Goal: Transaction & Acquisition: Download file/media

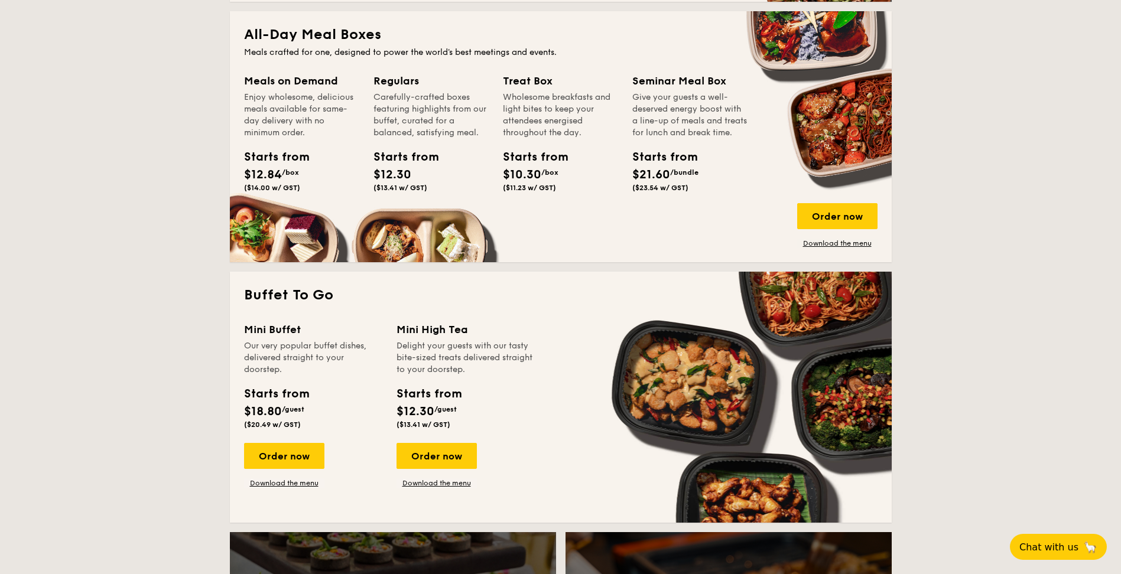
scroll to position [886, 0]
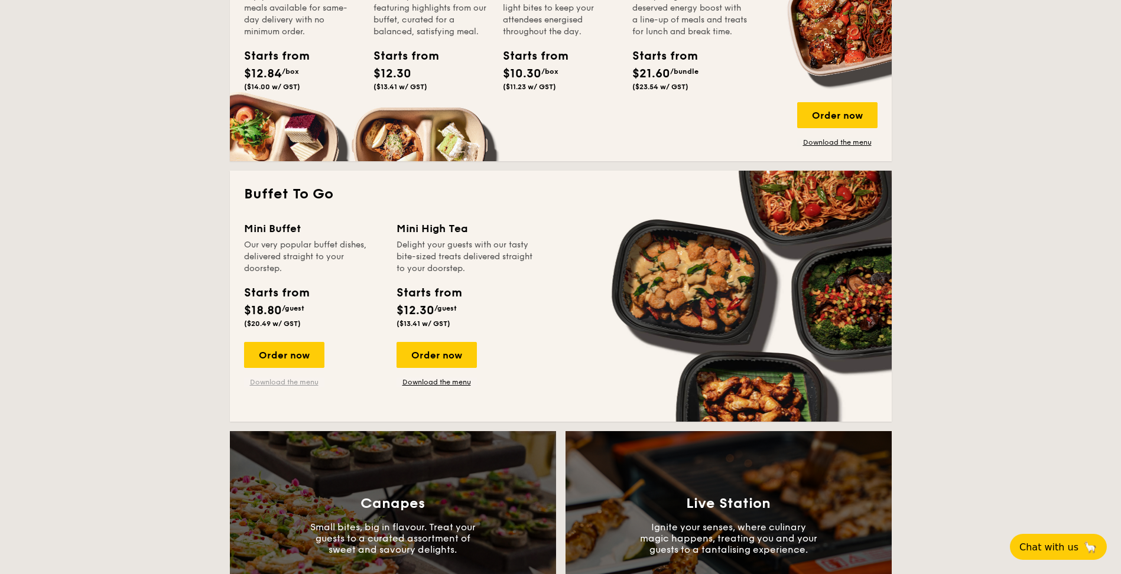
drag, startPoint x: 285, startPoint y: 355, endPoint x: 279, endPoint y: 382, distance: 27.2
click at [279, 382] on link "Download the menu" at bounding box center [284, 381] width 80 height 9
click at [285, 382] on link "Download the menu" at bounding box center [284, 381] width 80 height 9
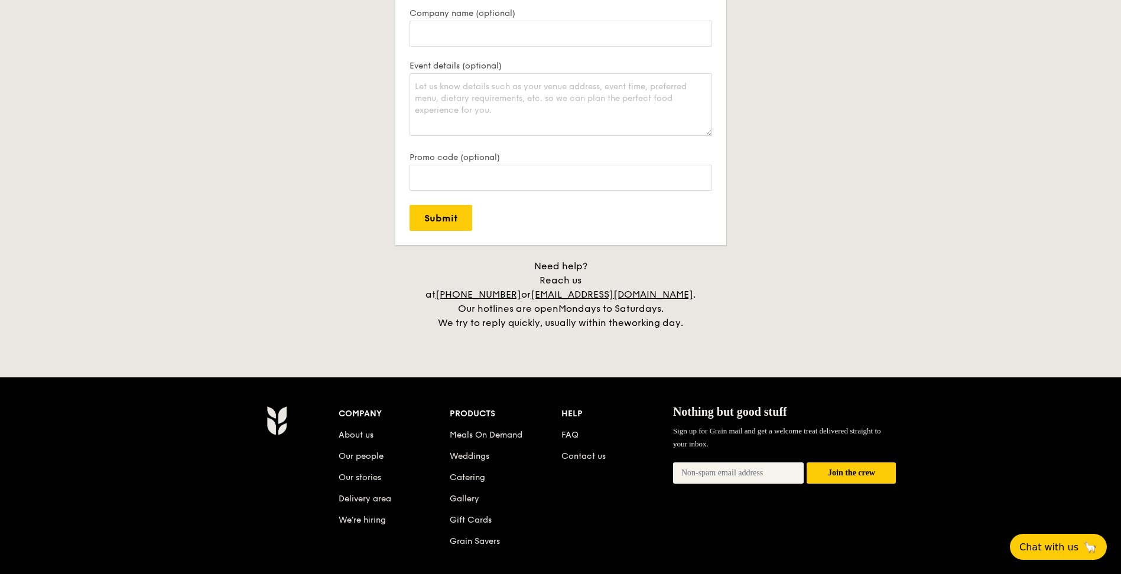
scroll to position [2629, 0]
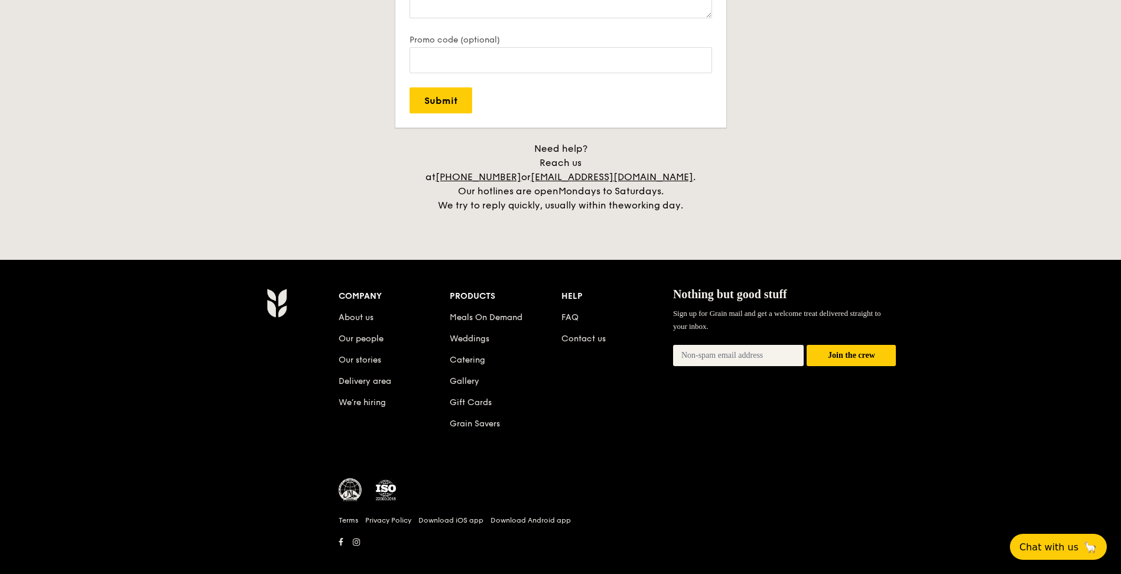
click at [347, 481] on img at bounding box center [350, 490] width 24 height 24
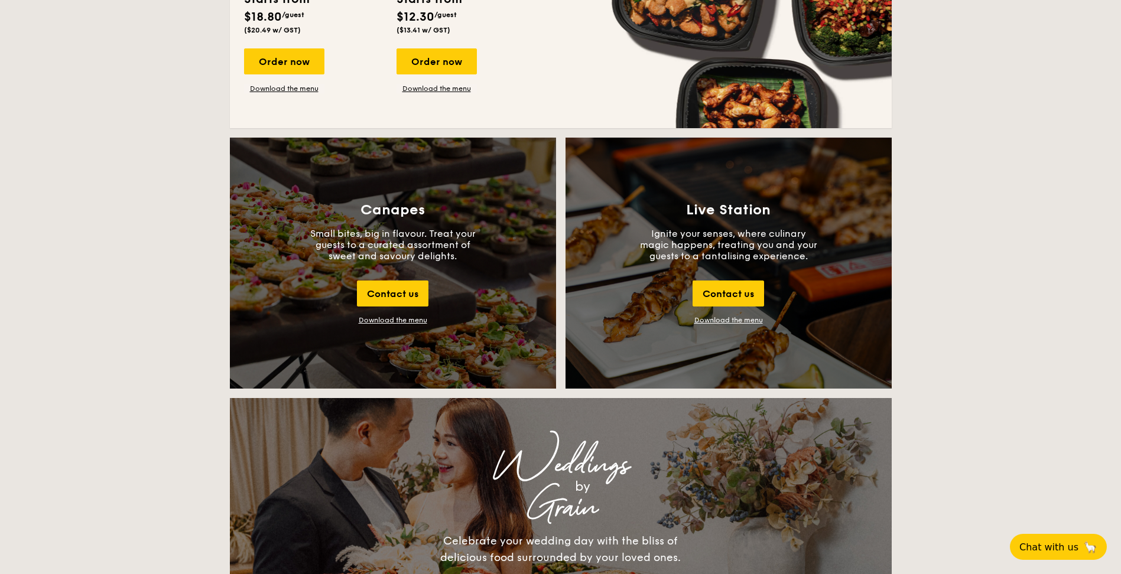
scroll to position [1093, 0]
